Goal: Task Accomplishment & Management: Complete application form

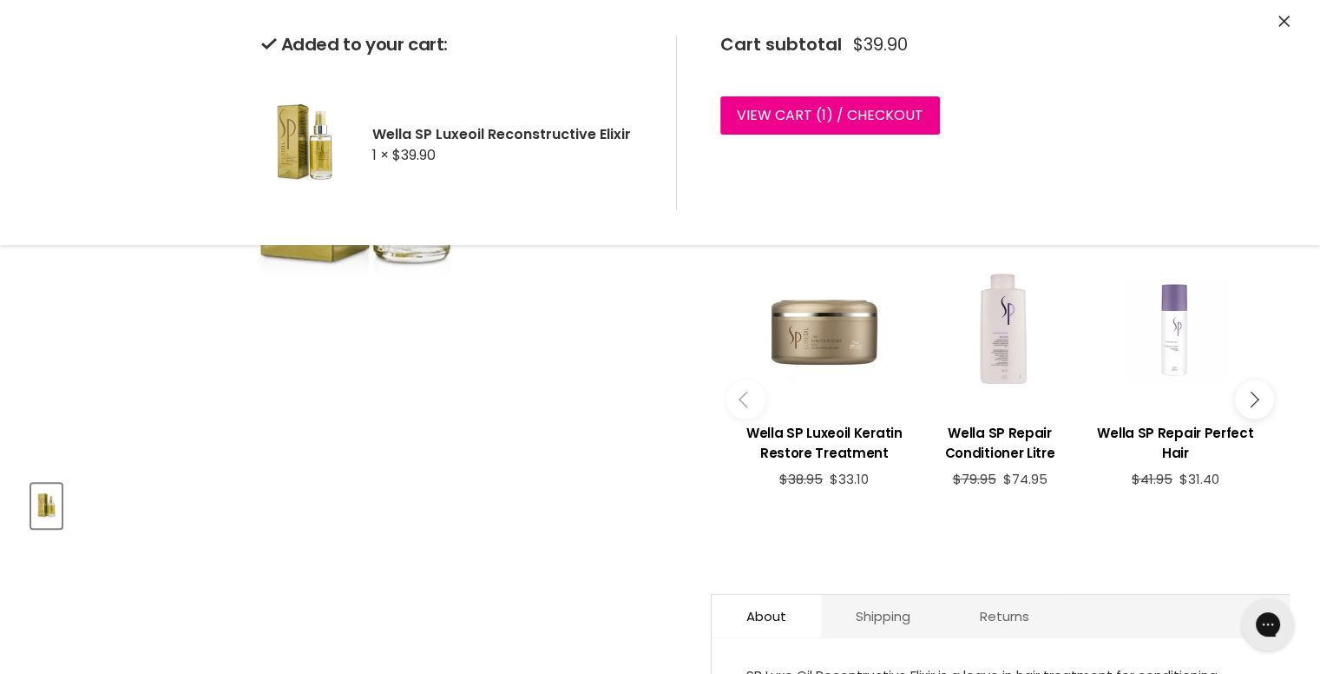
click at [330, 135] on img at bounding box center [304, 144] width 87 height 131
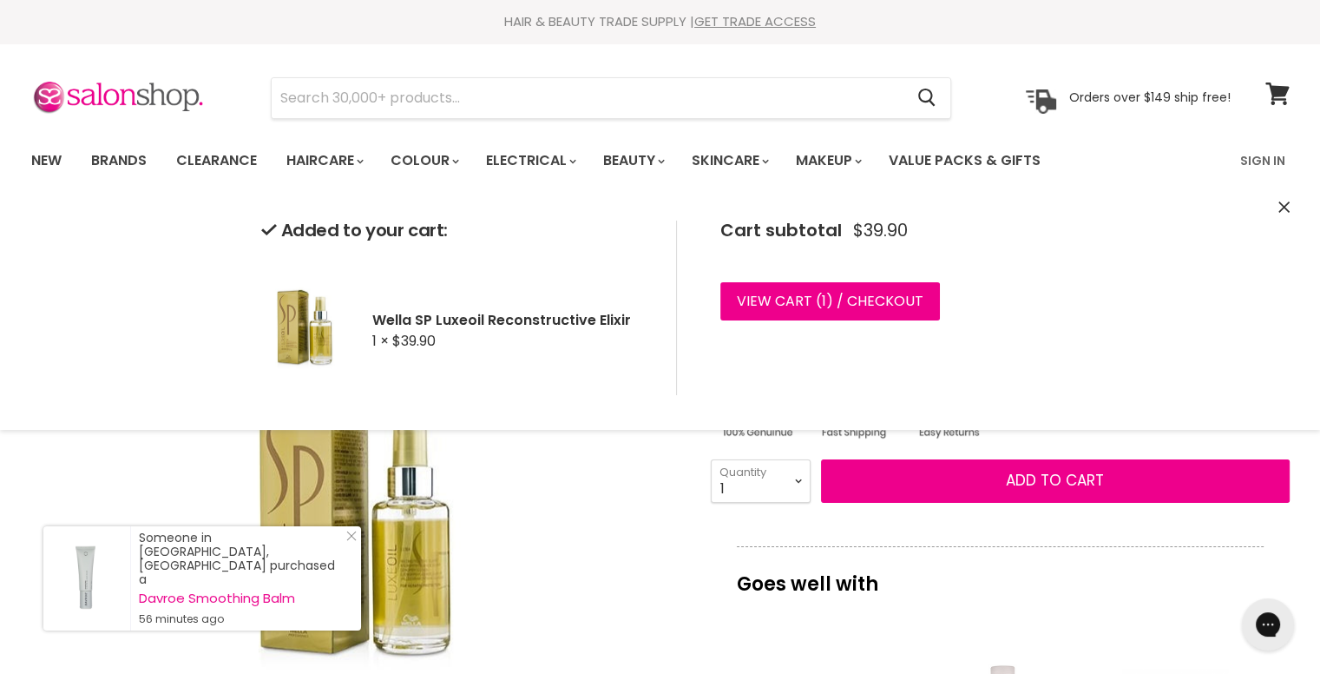
click at [278, 587] on img "Wella SP Luxeoil Reconstructive Elixir image. Click or Scroll to Zoom." at bounding box center [355, 534] width 304 height 458
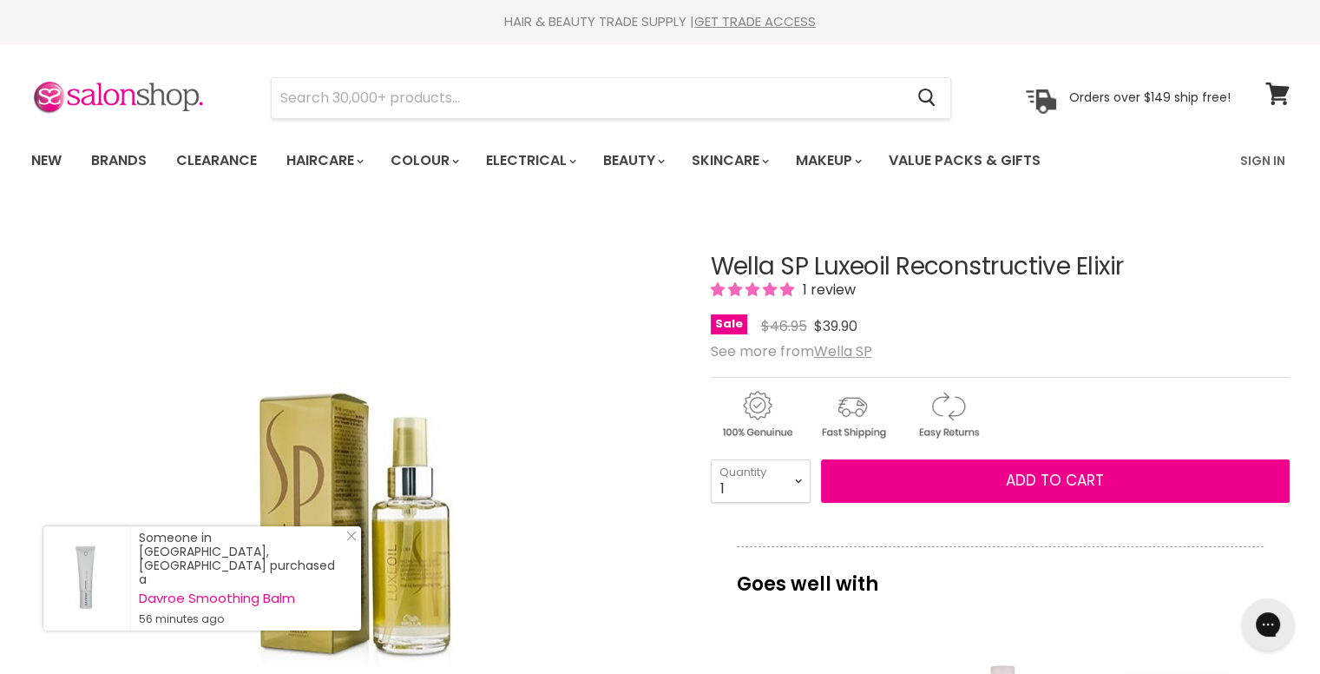
click at [349, 477] on img "Wella SP Luxeoil Reconstructive Elixir image. Click or Scroll to Zoom." at bounding box center [355, 534] width 304 height 458
click at [833, 354] on u "Wella SP" at bounding box center [843, 351] width 58 height 20
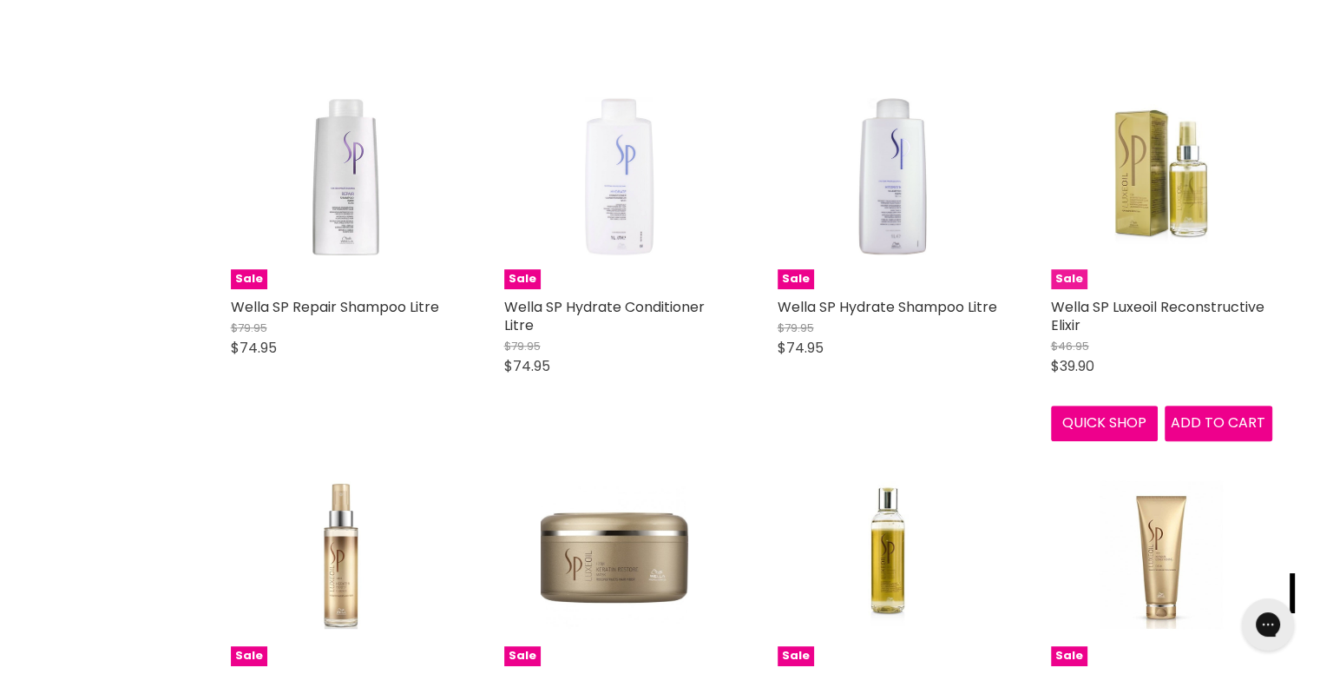
click at [1131, 194] on img "Main content" at bounding box center [1161, 178] width 147 height 221
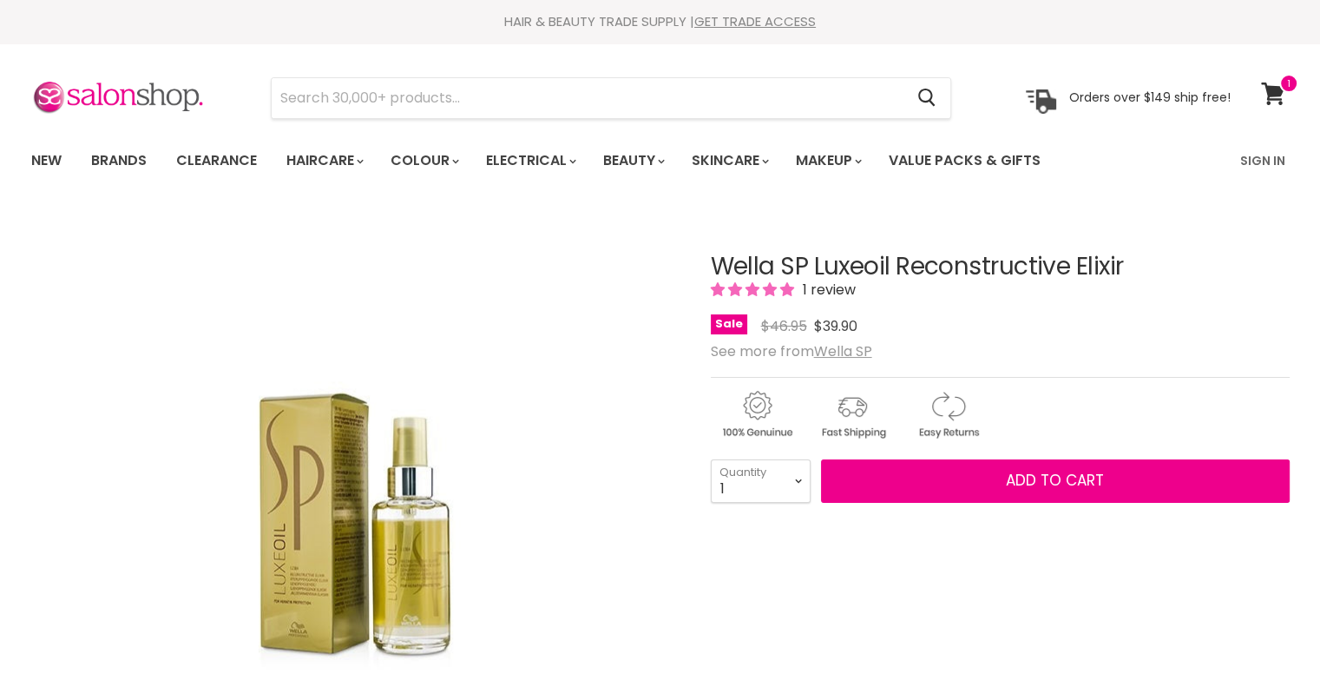
click at [351, 557] on img "Wella SP Luxeoil Reconstructive Elixir image. Click or Scroll to Zoom." at bounding box center [355, 534] width 304 height 458
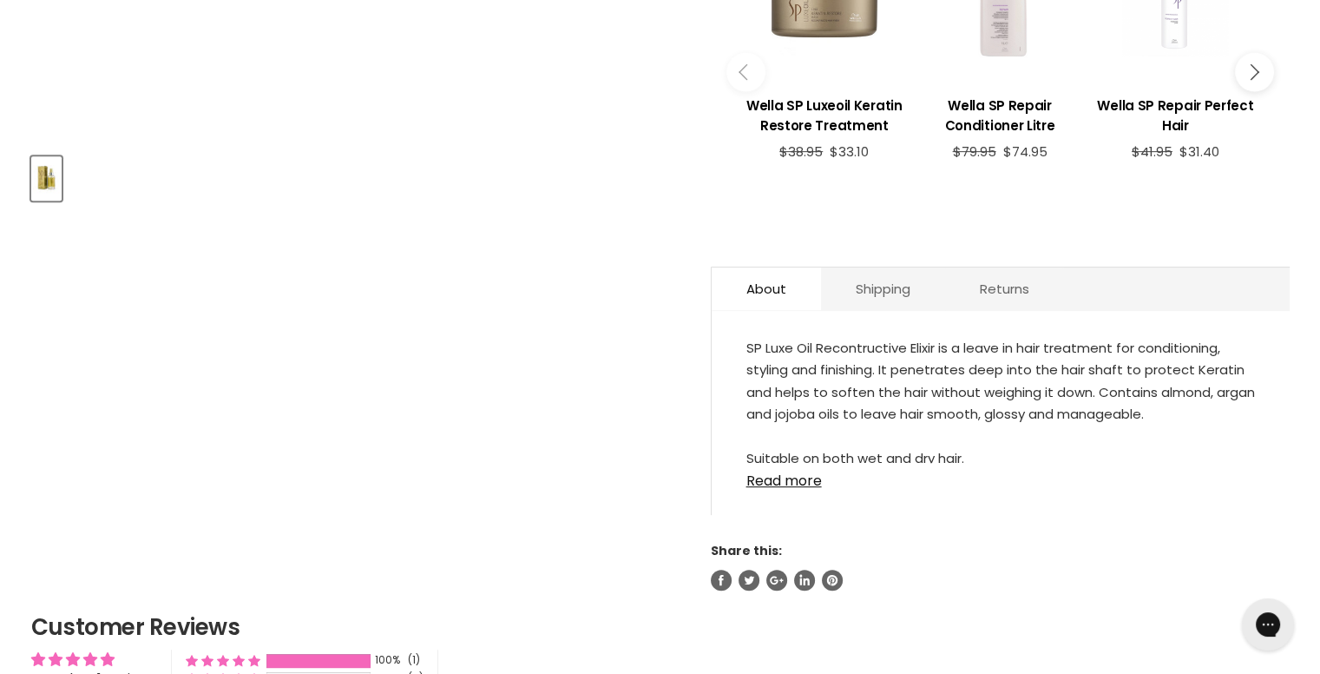
scroll to position [746, 0]
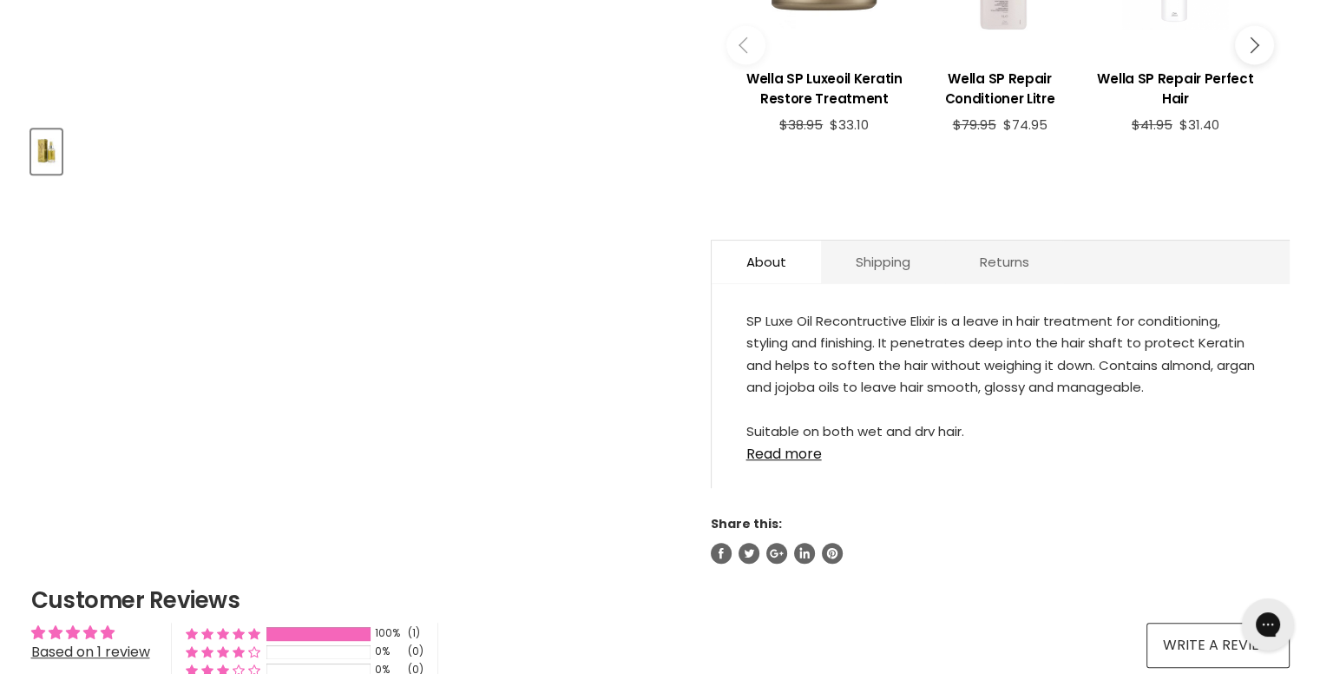
click at [767, 442] on div "SP Luxe Oil Recontructive Elixir is a leave in hair treatment for conditioning,…" at bounding box center [1001, 394] width 578 height 187
click at [777, 436] on link "Read more" at bounding box center [1001, 449] width 509 height 26
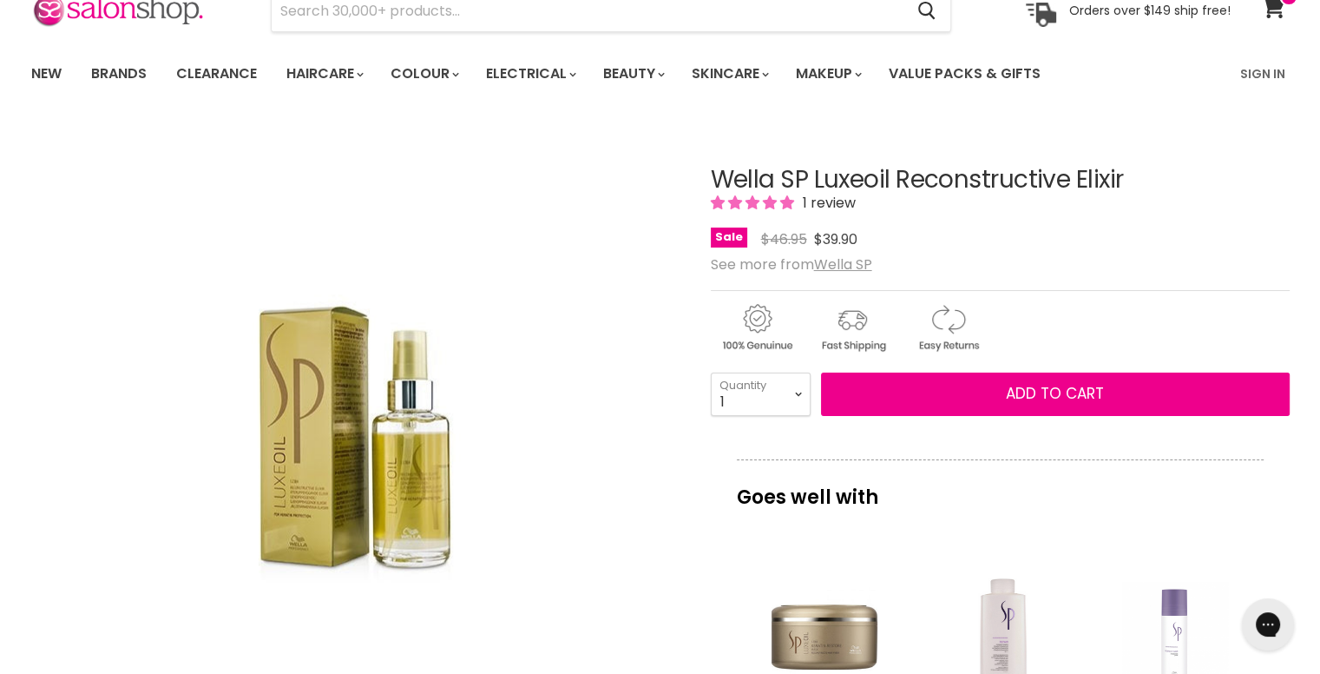
scroll to position [0, 0]
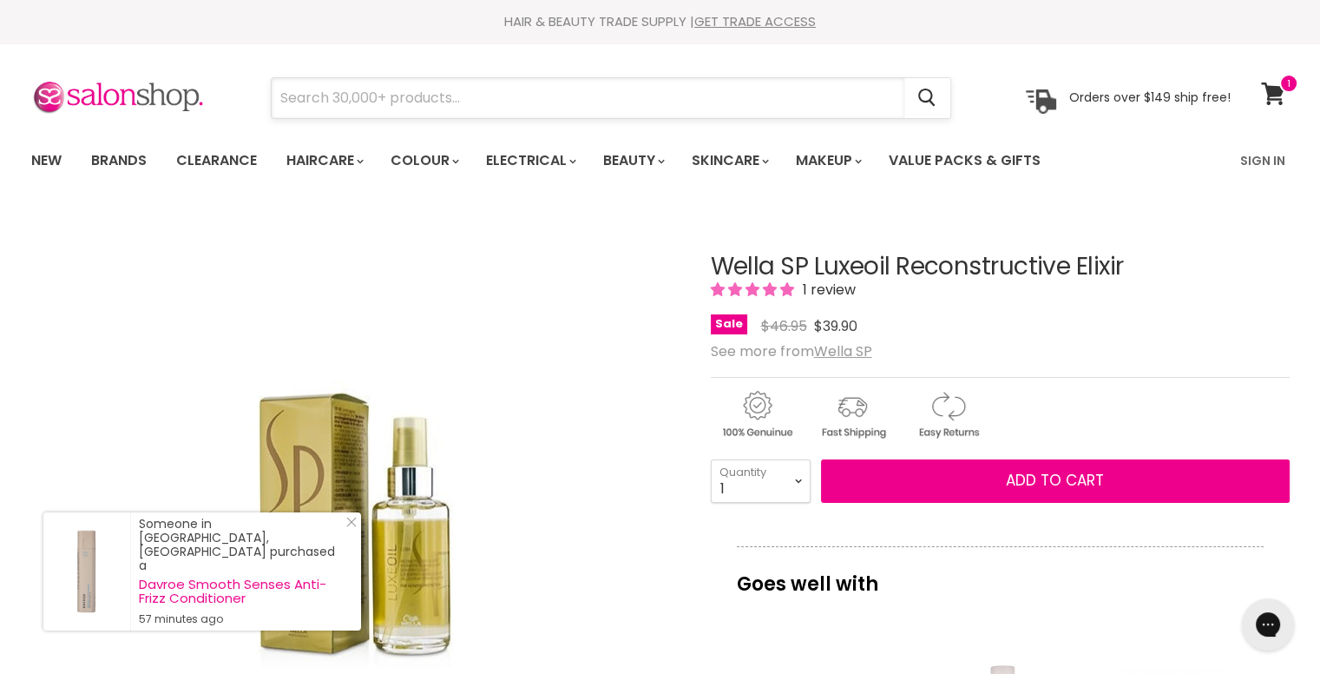
click at [477, 113] on input "Search" at bounding box center [588, 98] width 633 height 40
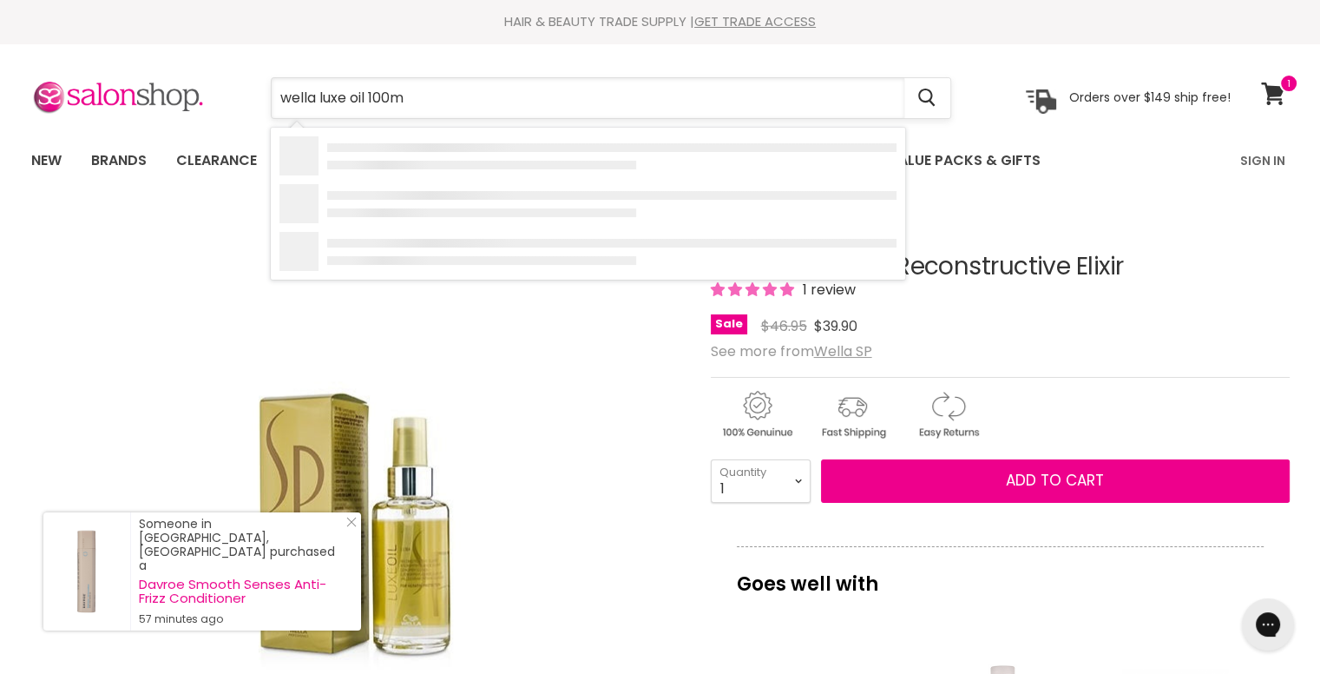
type input "wella luxe oil 100ml"
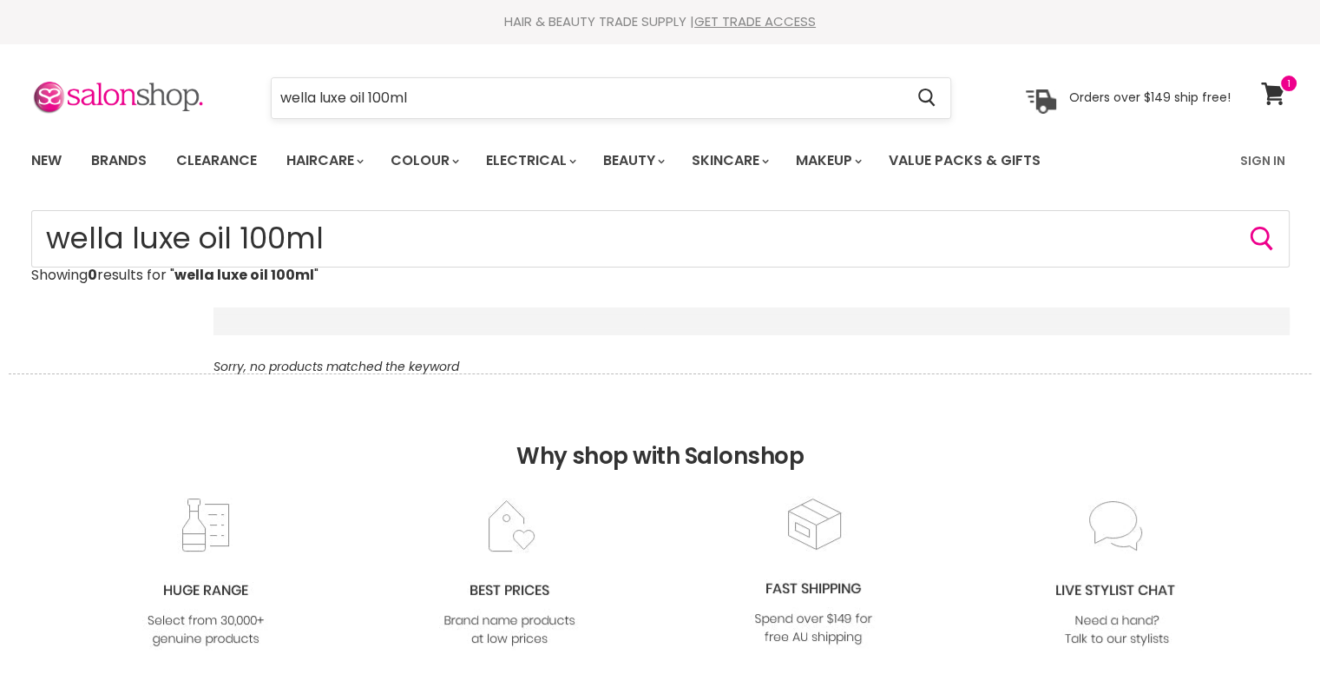
click at [366, 89] on input "wella luxe oil 100ml" at bounding box center [588, 98] width 633 height 40
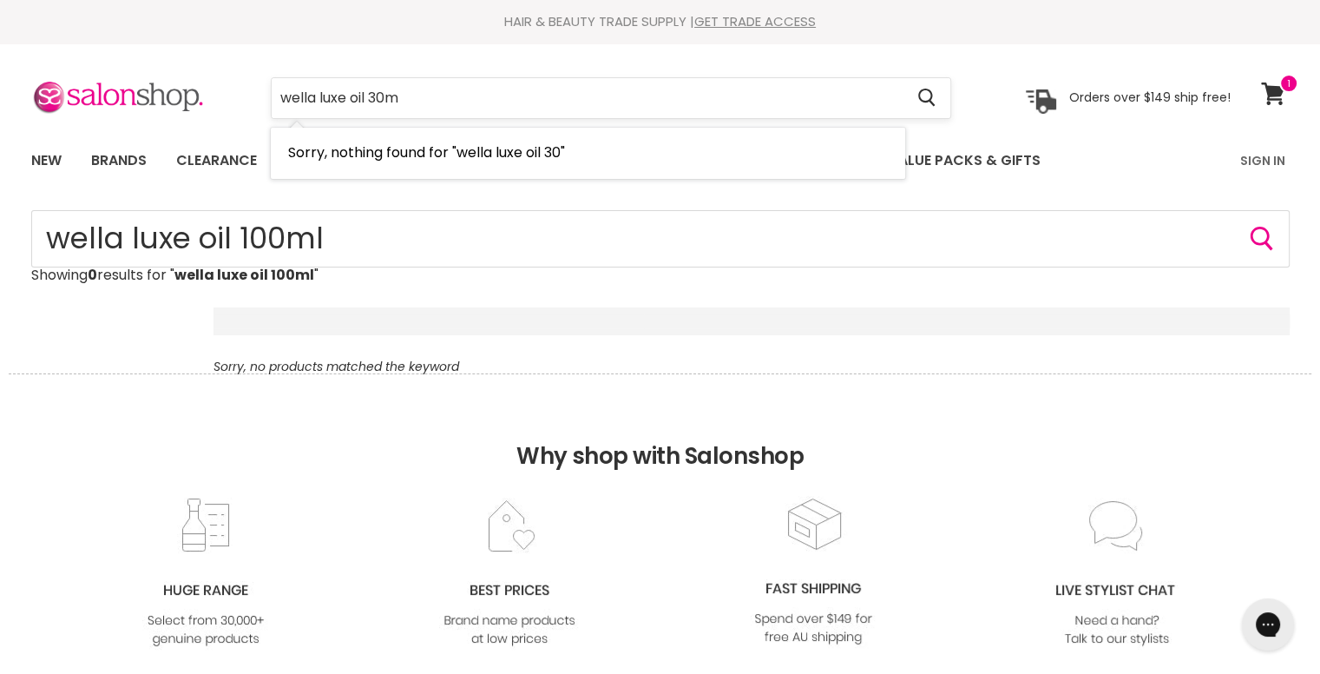
type input "wella luxe oil 30ml"
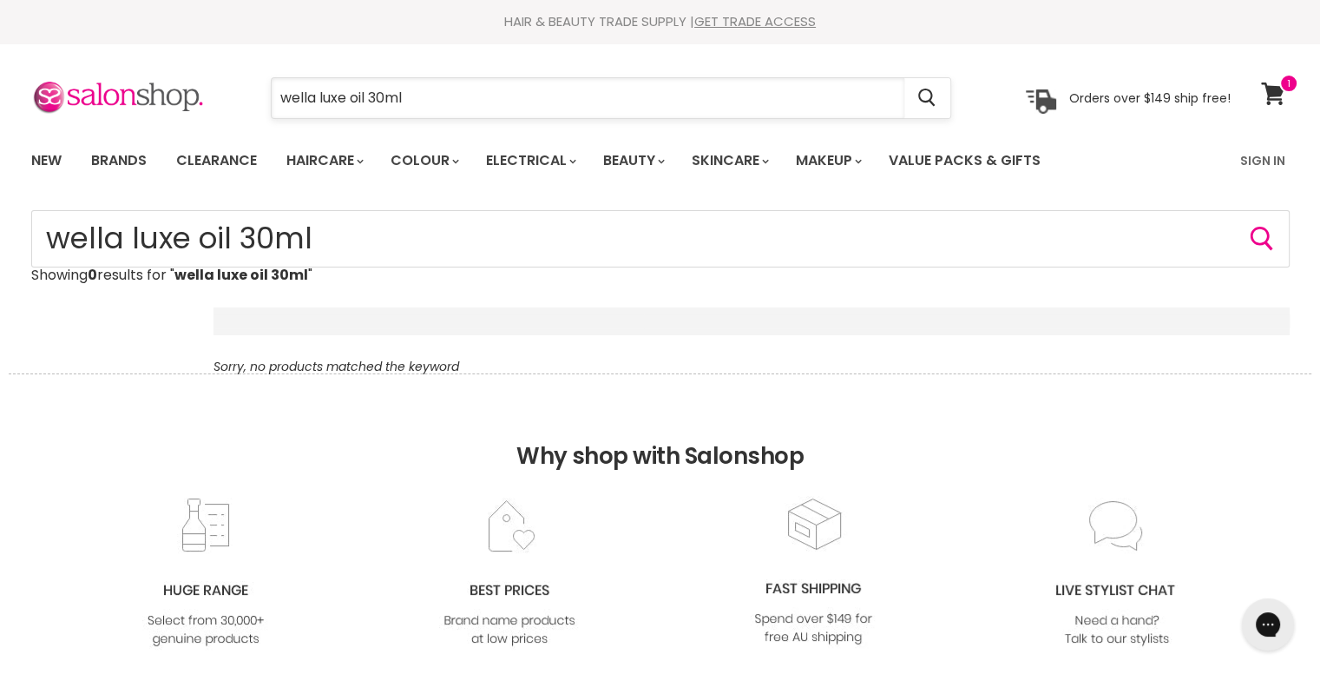
click at [425, 96] on input "wella luxe oil 30ml" at bounding box center [588, 98] width 633 height 40
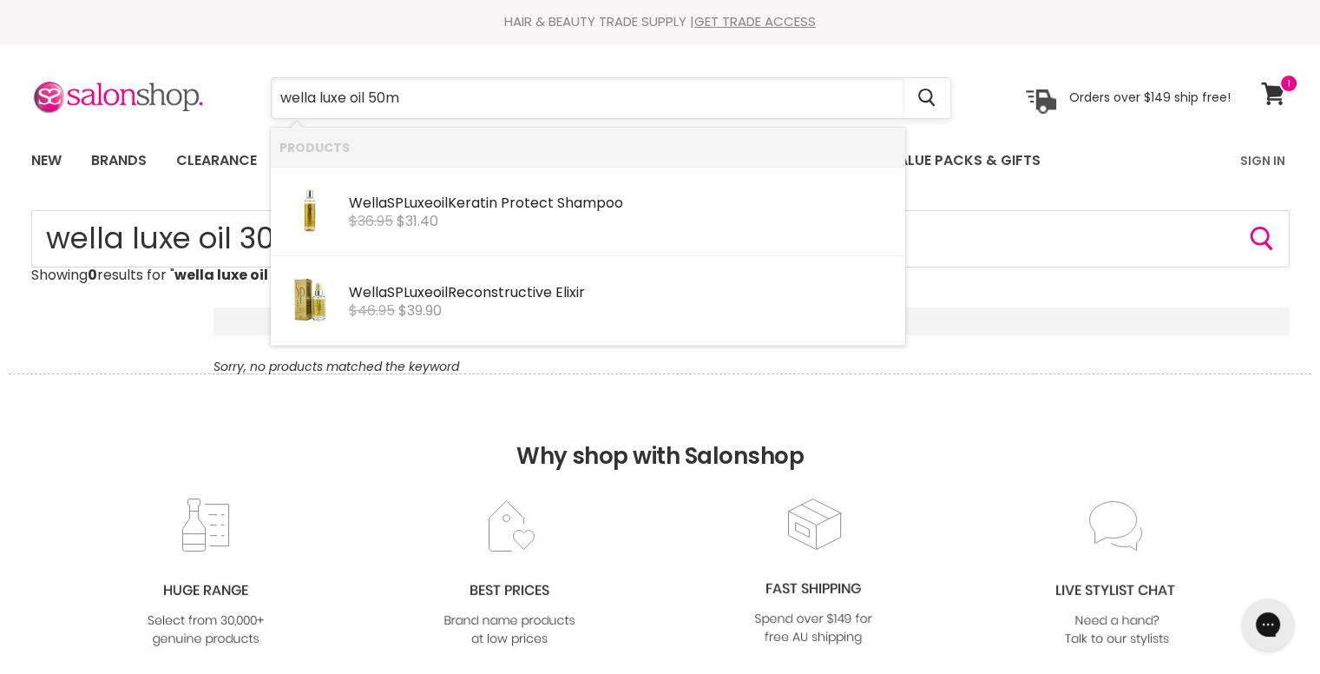
type input "wella luxe oil 50ml"
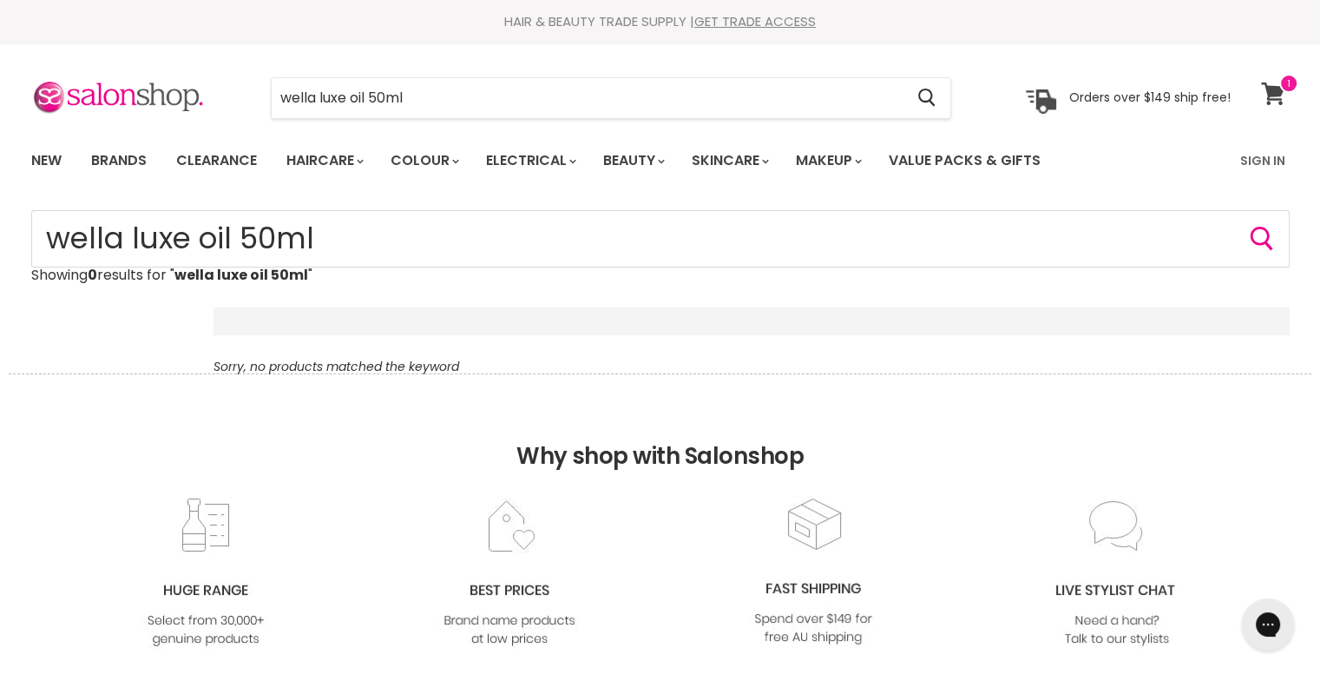
click at [1286, 91] on span at bounding box center [1289, 83] width 19 height 19
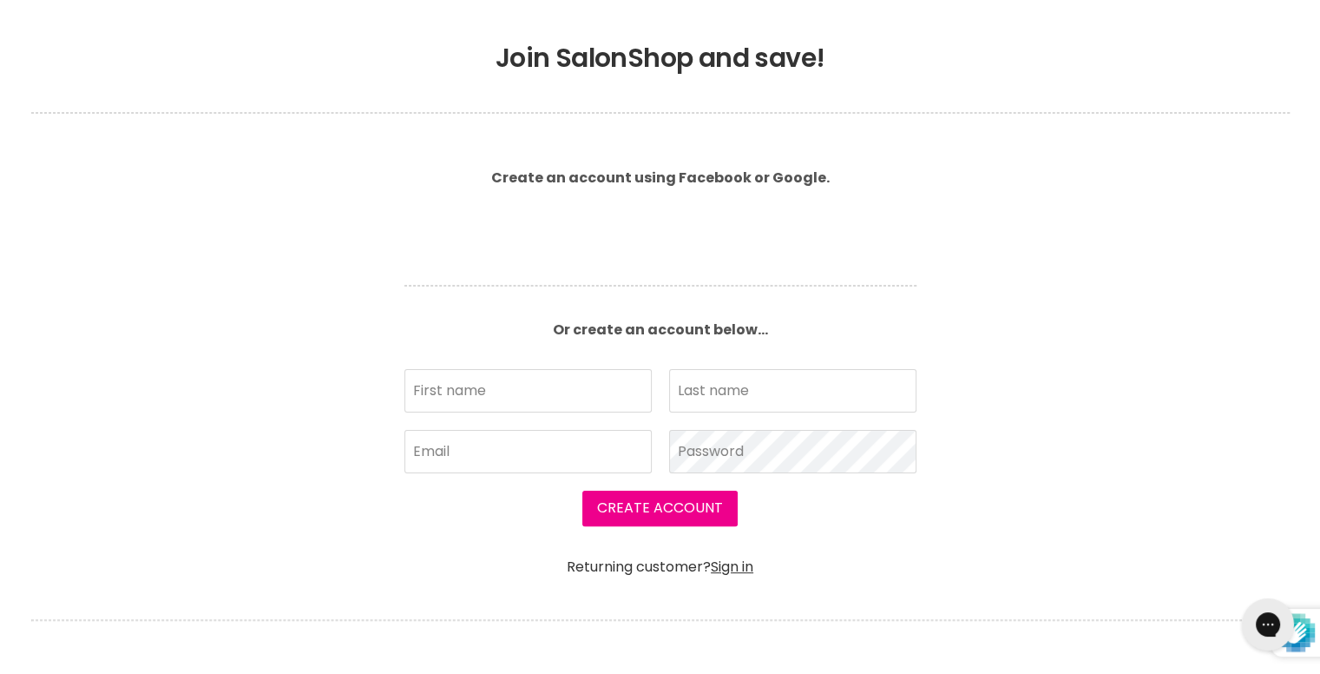
click at [498, 390] on input "First name" at bounding box center [528, 390] width 247 height 43
type input "[PERSON_NAME]"
type input "sandra_caruso04@yahoo.com.au"
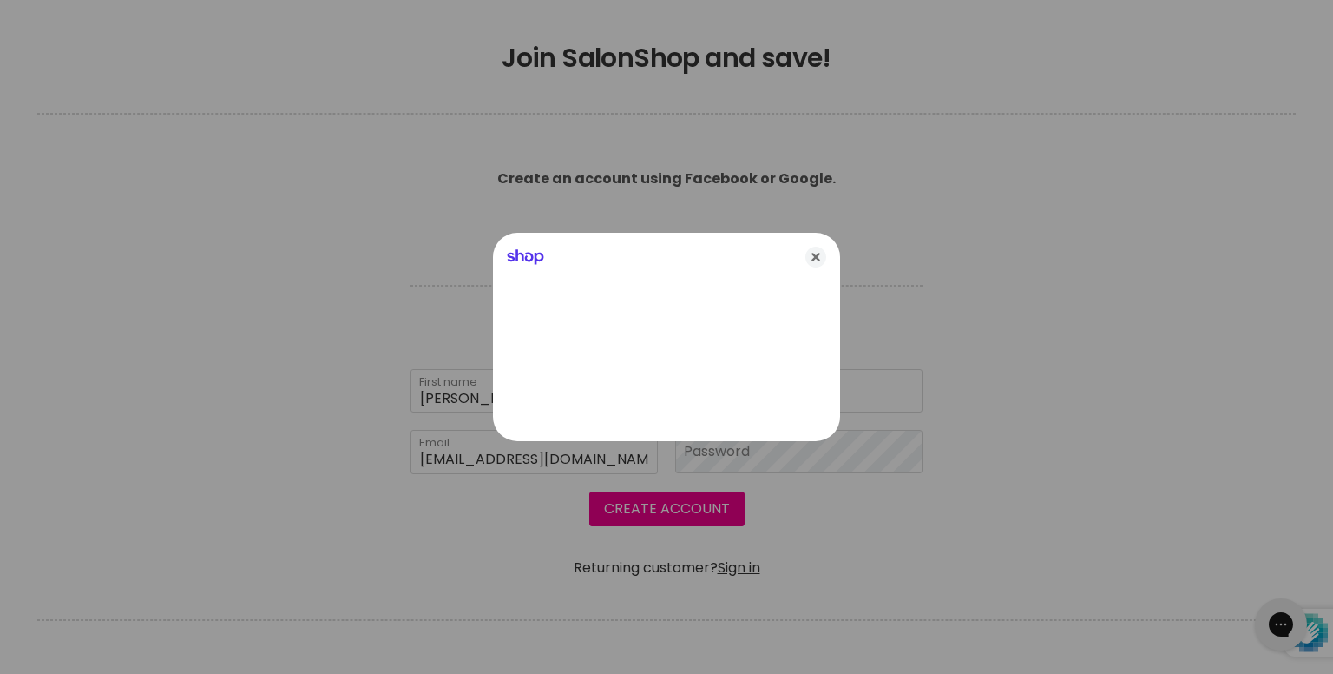
click at [730, 442] on div at bounding box center [666, 337] width 1333 height 674
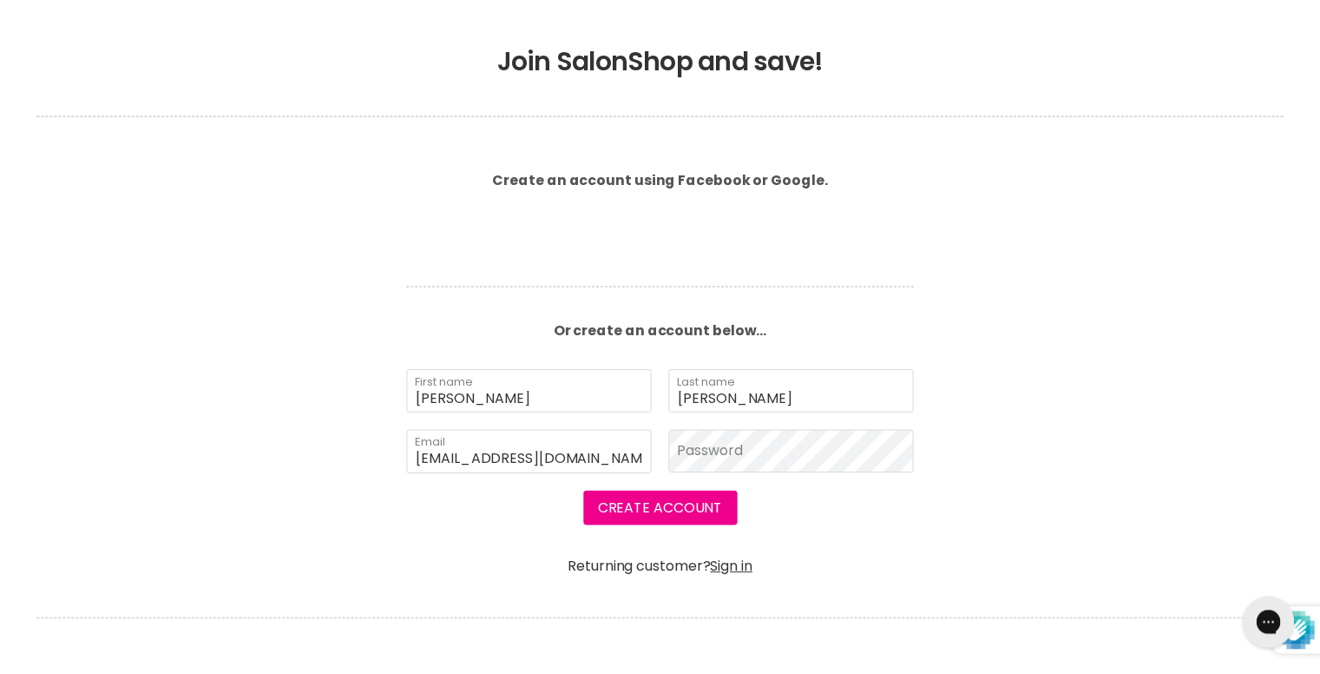
scroll to position [325, 0]
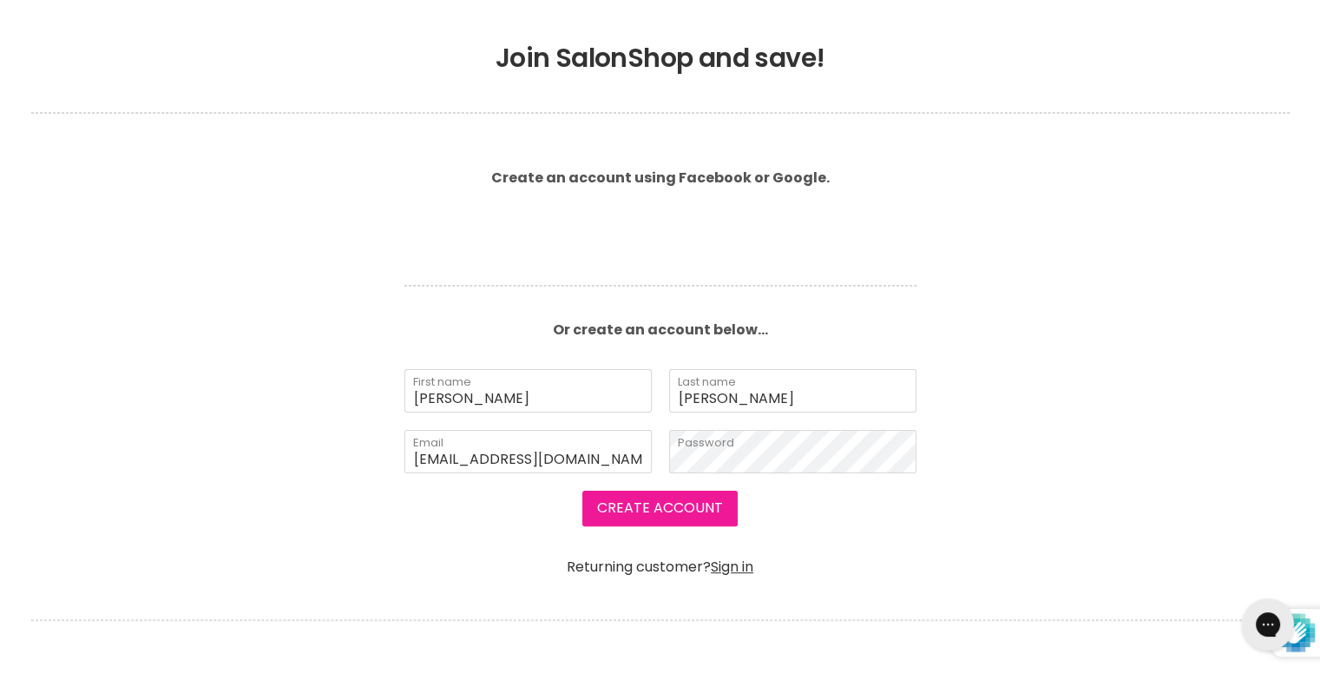
click at [668, 509] on button "Create Account" at bounding box center [660, 507] width 155 height 35
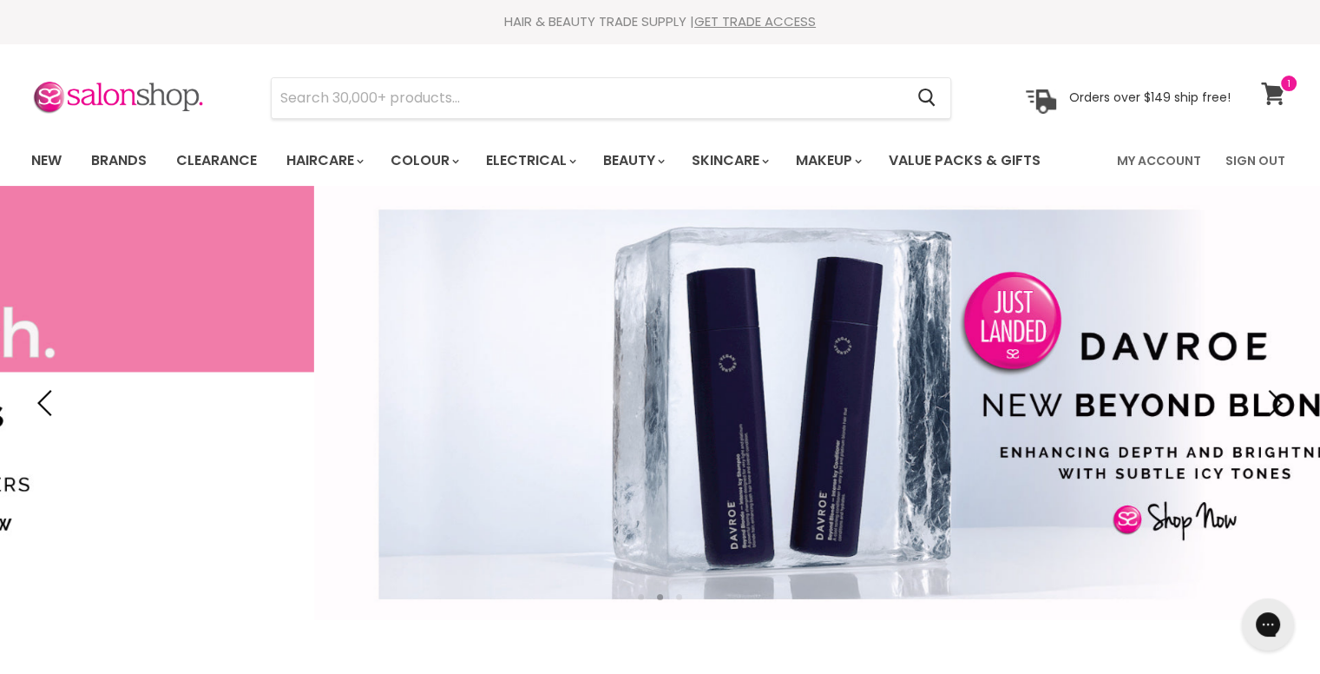
click at [1282, 89] on span at bounding box center [1289, 83] width 19 height 19
